Goal: Task Accomplishment & Management: Use online tool/utility

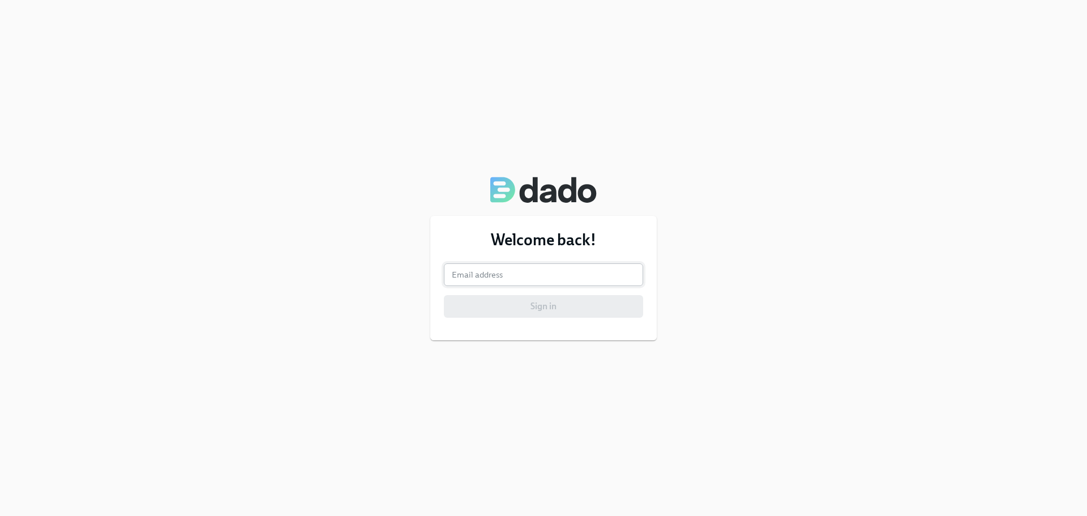
click at [496, 277] on input "email" at bounding box center [543, 274] width 199 height 23
click at [486, 275] on input "email" at bounding box center [543, 274] width 199 height 23
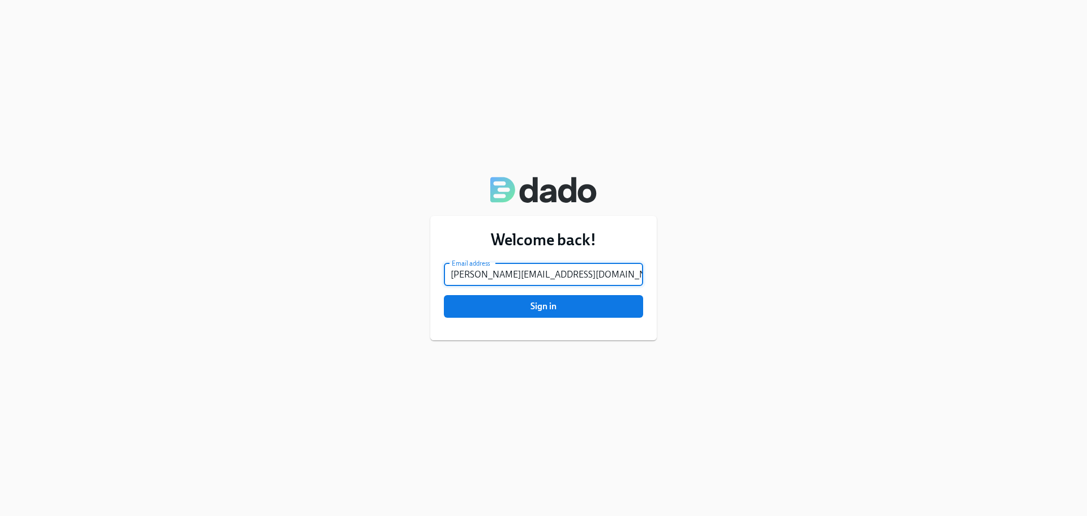
type input "[PERSON_NAME][EMAIL_ADDRESS][DOMAIN_NAME]"
click at [444, 295] on button "Sign in" at bounding box center [543, 306] width 199 height 23
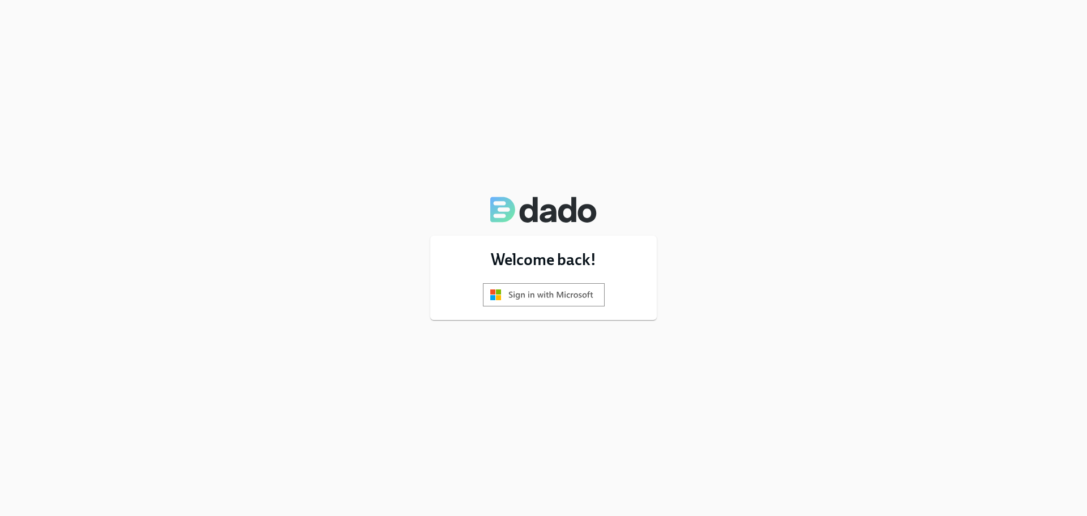
click at [560, 291] on img at bounding box center [544, 294] width 122 height 23
